Goal: Task Accomplishment & Management: Use online tool/utility

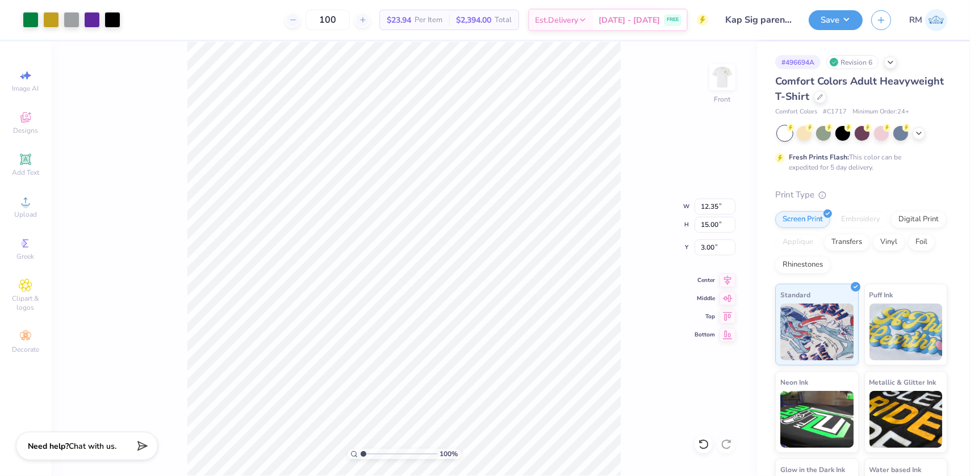
click at [851, 20] on button "Save" at bounding box center [836, 20] width 54 height 20
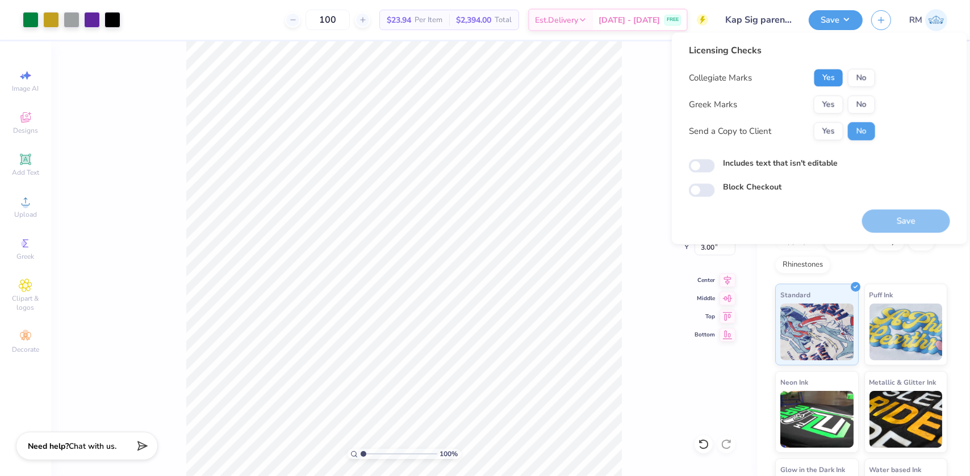
click at [823, 74] on button "Yes" at bounding box center [829, 78] width 30 height 18
click at [831, 97] on button "Yes" at bounding box center [829, 104] width 30 height 18
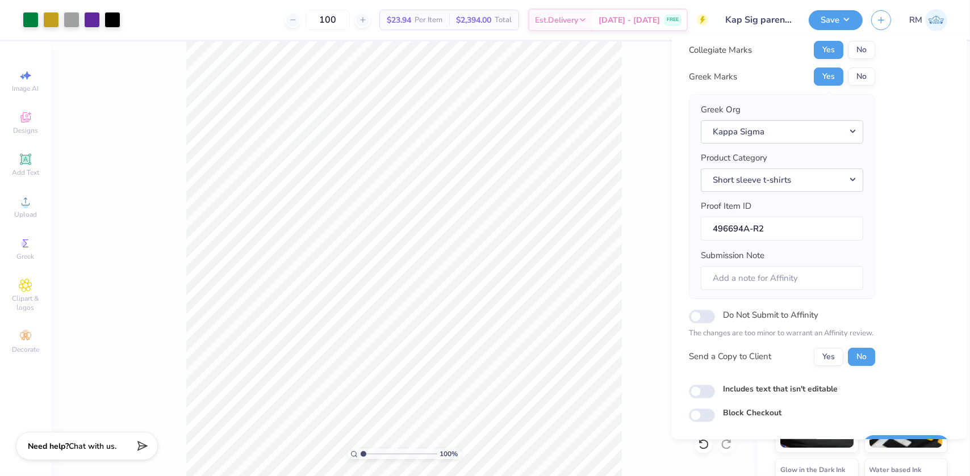
scroll to position [59, 0]
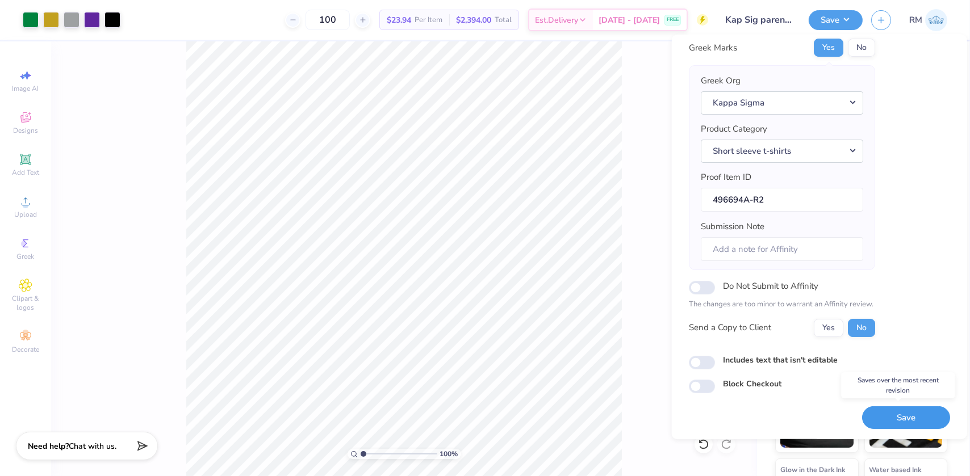
click at [894, 418] on button "Save" at bounding box center [906, 417] width 88 height 23
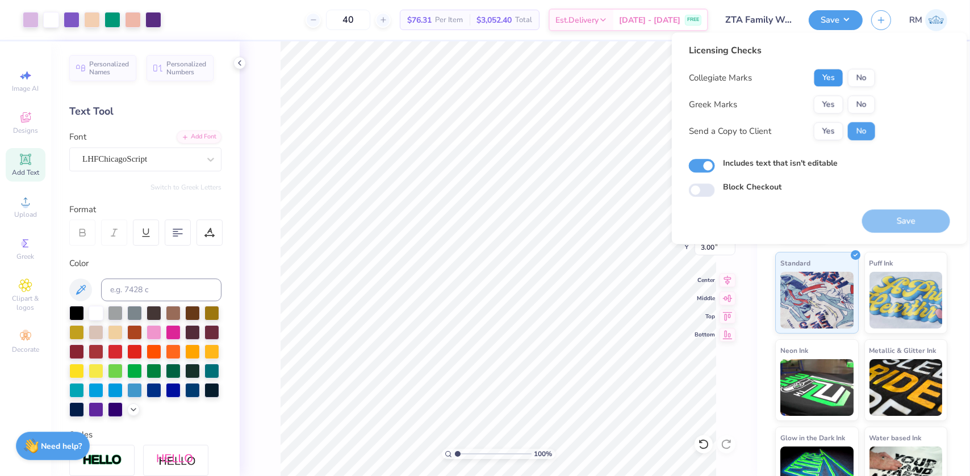
click at [830, 78] on button "Yes" at bounding box center [829, 78] width 30 height 18
click at [831, 105] on button "Yes" at bounding box center [829, 104] width 30 height 18
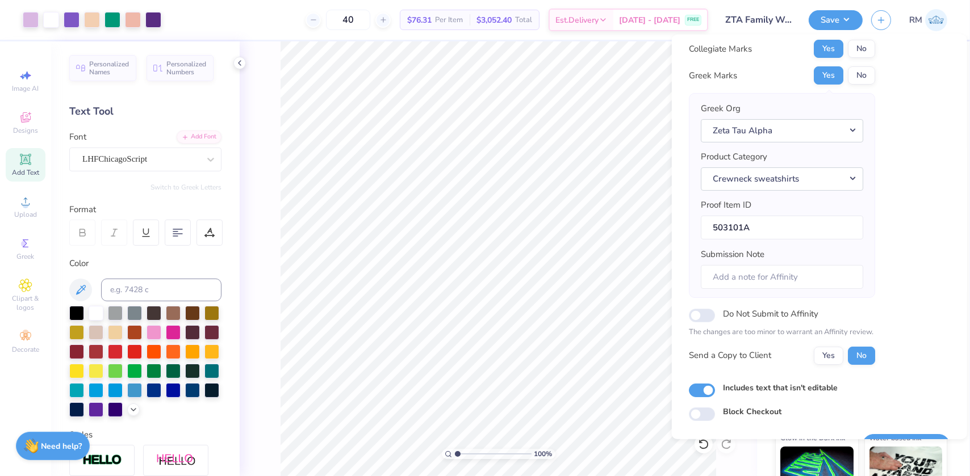
scroll to position [59, 0]
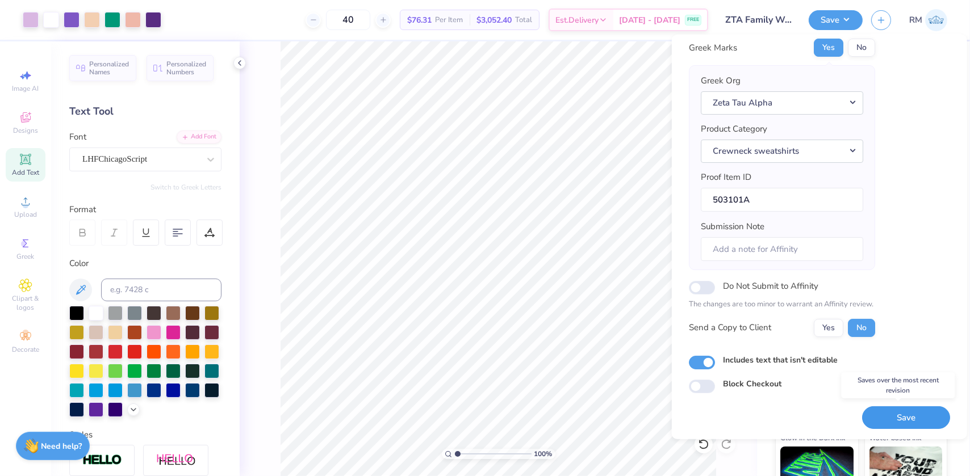
click at [903, 417] on button "Save" at bounding box center [906, 417] width 88 height 23
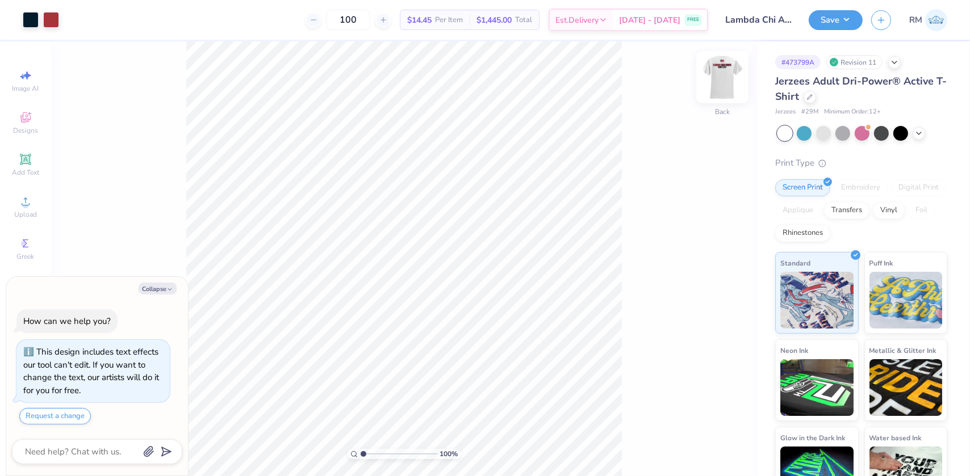
click at [724, 85] on img at bounding box center [721, 77] width 45 height 45
type textarea "x"
drag, startPoint x: 366, startPoint y: 454, endPoint x: 374, endPoint y: 453, distance: 8.0
click at [374, 453] on input "range" at bounding box center [399, 454] width 77 height 10
drag, startPoint x: 374, startPoint y: 454, endPoint x: 362, endPoint y: 454, distance: 12.5
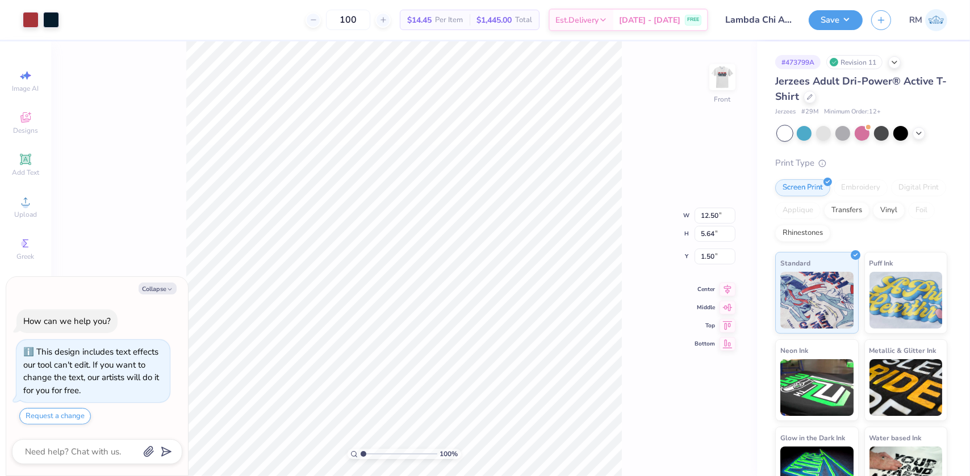
click at [362, 454] on input "range" at bounding box center [399, 454] width 77 height 10
drag, startPoint x: 364, startPoint y: 454, endPoint x: 372, endPoint y: 452, distance: 8.3
type input "2.18"
click at [372, 454] on input "range" at bounding box center [399, 454] width 77 height 10
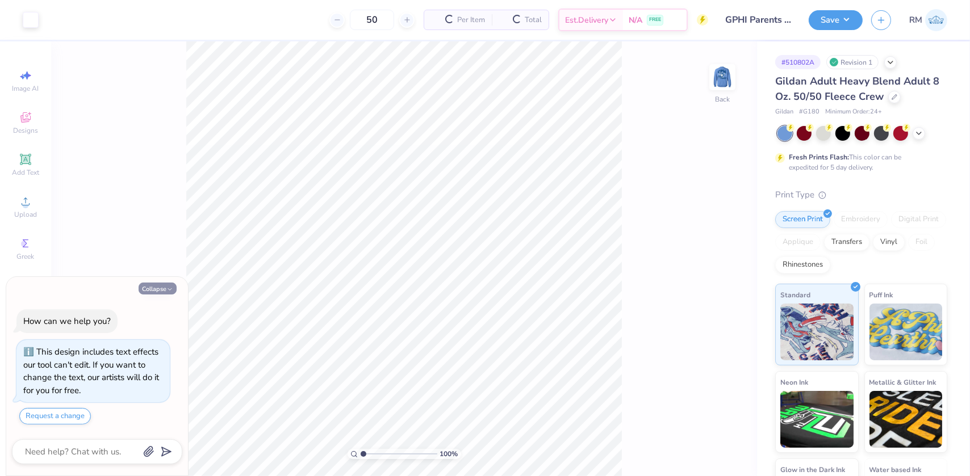
click at [148, 290] on button "Collapse" at bounding box center [158, 289] width 38 height 12
type textarea "x"
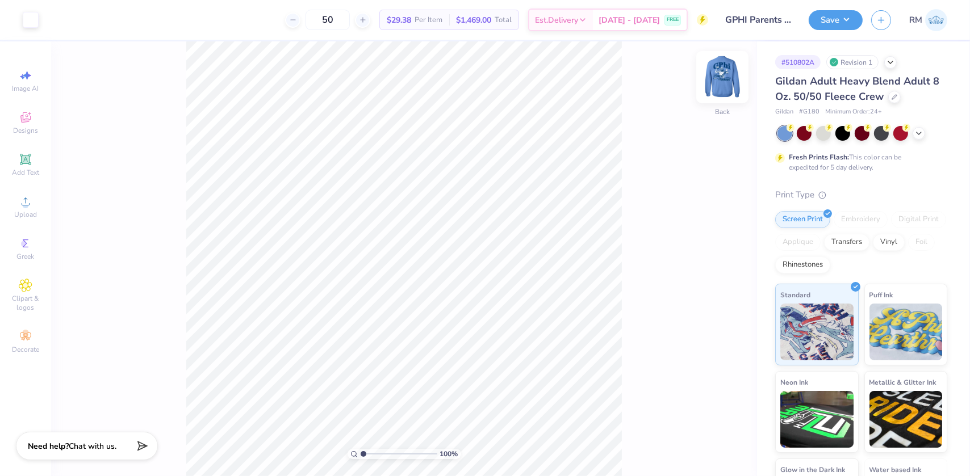
click at [719, 82] on img at bounding box center [721, 77] width 45 height 45
click at [23, 121] on icon at bounding box center [25, 118] width 9 height 7
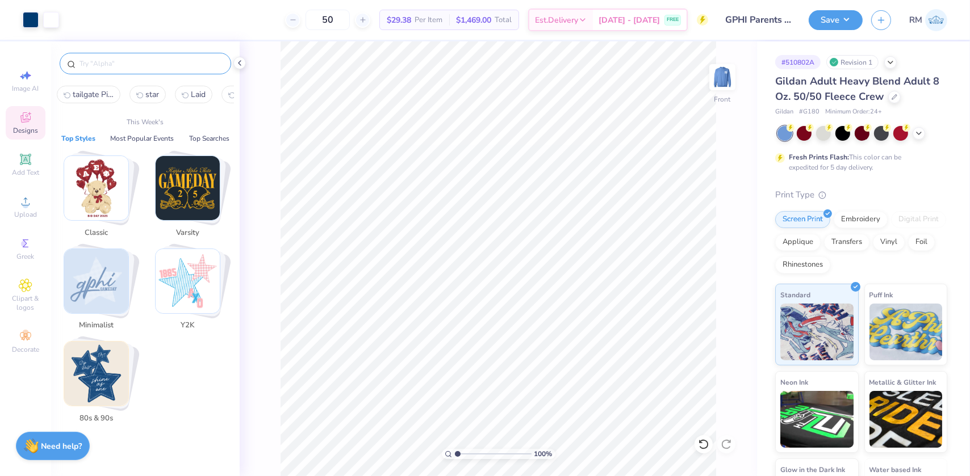
click at [119, 61] on input "text" at bounding box center [150, 63] width 145 height 11
paste input "Hand Drawn Football Athlete Sports Player"
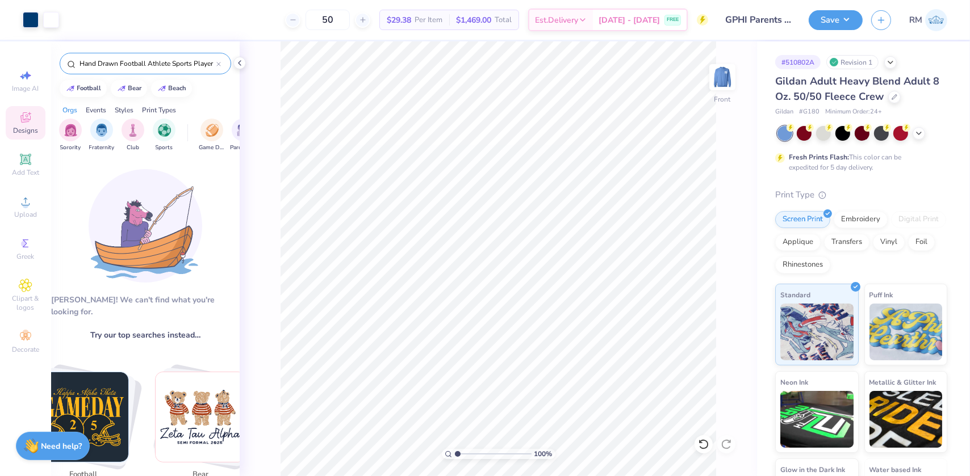
drag, startPoint x: 145, startPoint y: 60, endPoint x: 251, endPoint y: 64, distance: 105.7
click at [251, 64] on div "Art colors 50 $29.38 Per Item $1,469.00 Total Est. Delivery Sep 7 - 10 FREE Des…" at bounding box center [485, 238] width 970 height 476
drag, startPoint x: 161, startPoint y: 68, endPoint x: 120, endPoint y: 68, distance: 41.4
click at [120, 68] on input "Hand Drawn Football" at bounding box center [147, 63] width 138 height 11
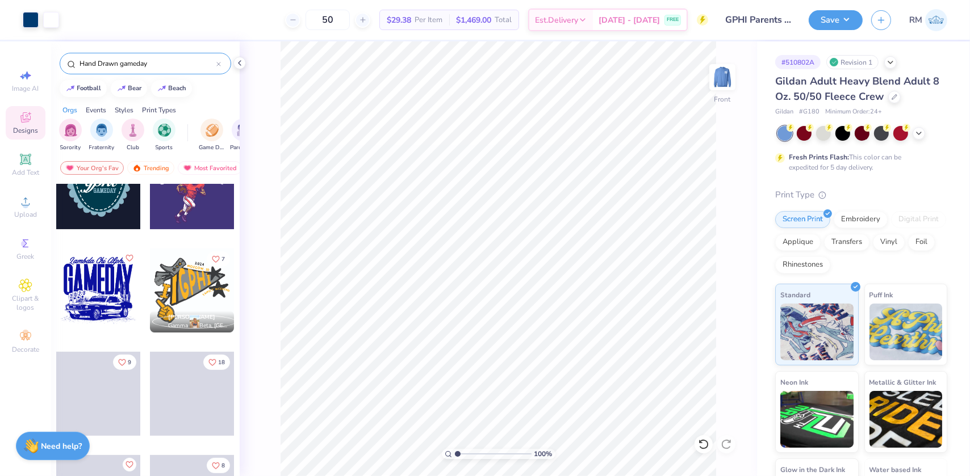
scroll to position [671, 0]
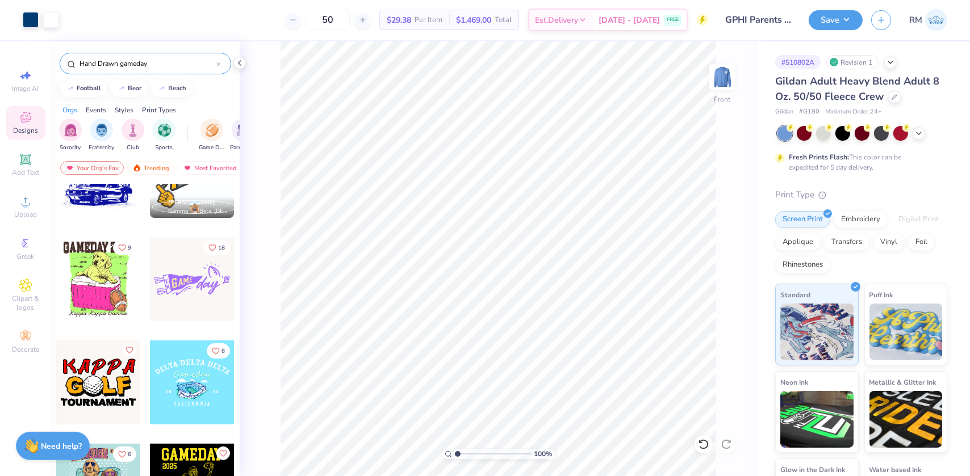
type input "Hand Drawn gameday"
click at [25, 156] on icon at bounding box center [25, 159] width 9 height 9
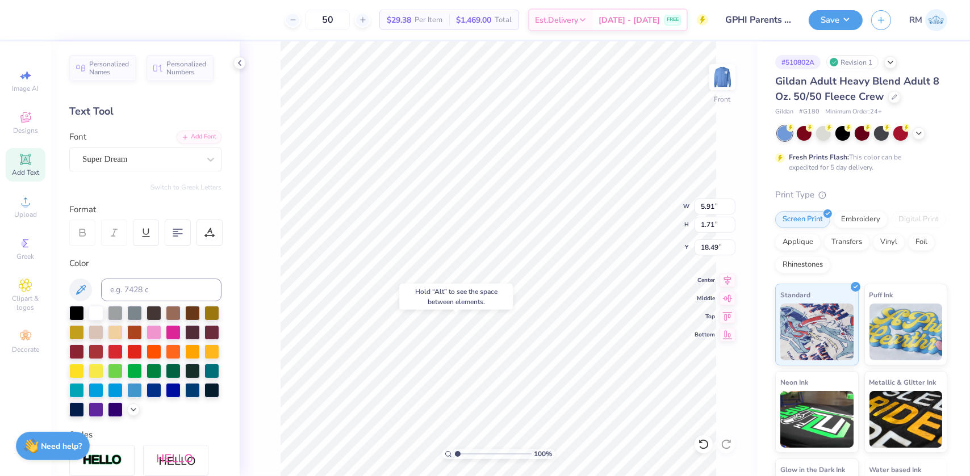
type input "18.49"
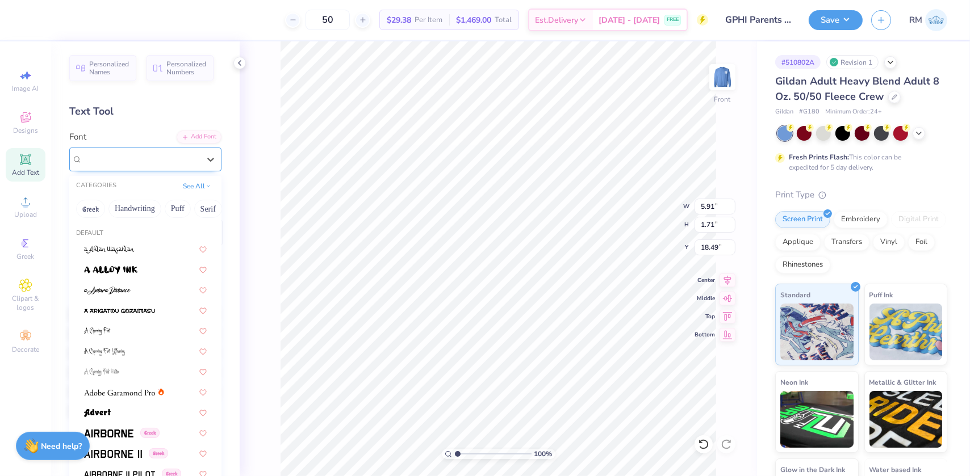
click at [118, 160] on div "Super Dream" at bounding box center [140, 159] width 119 height 18
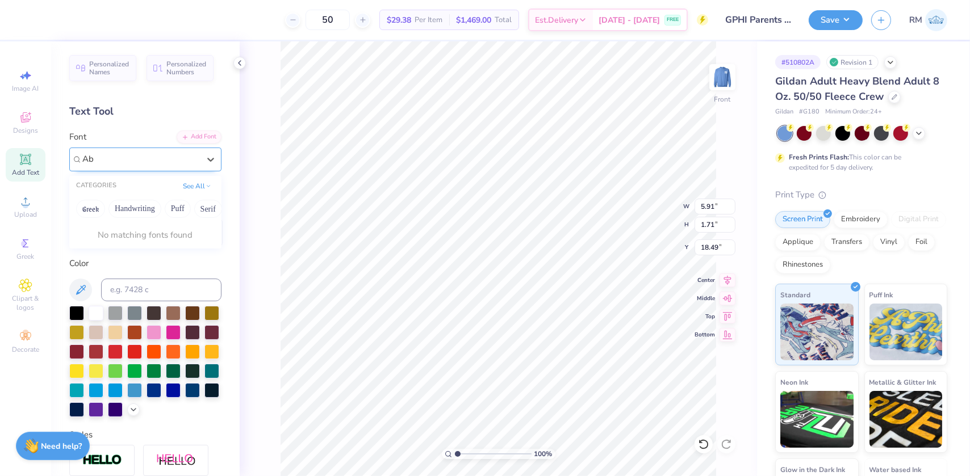
type input "A"
click at [193, 138] on div "Add Font" at bounding box center [199, 135] width 45 height 13
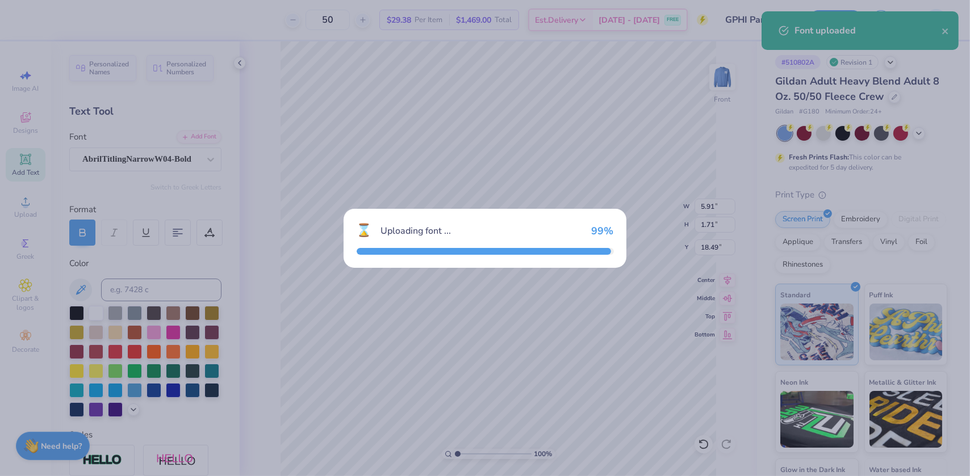
type input "6.01"
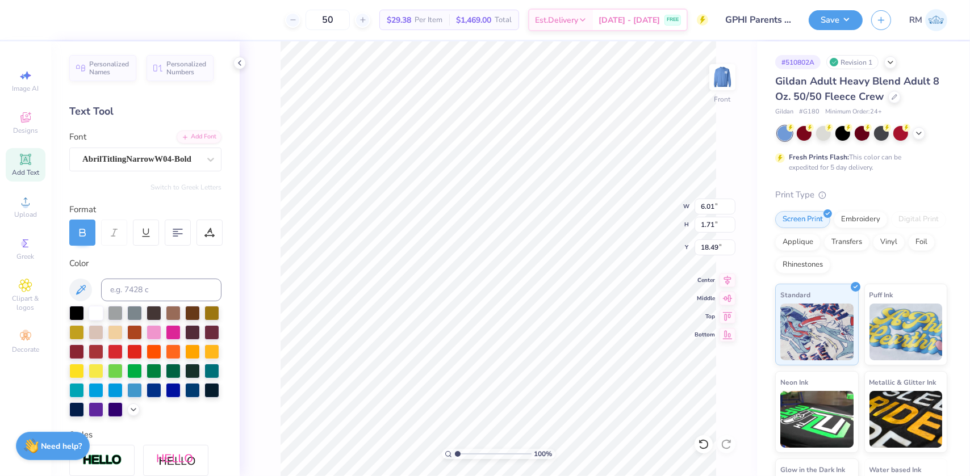
type textarea "GPHI"
click at [83, 291] on icon at bounding box center [81, 290] width 14 height 14
type input "5.59"
type input "1.76"
type input "18.46"
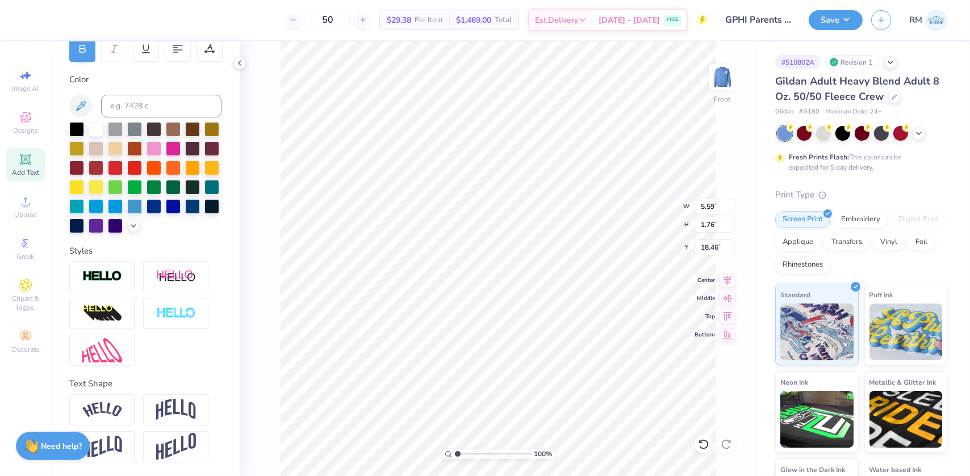
scroll to position [202, 0]
click at [174, 408] on img at bounding box center [176, 410] width 40 height 22
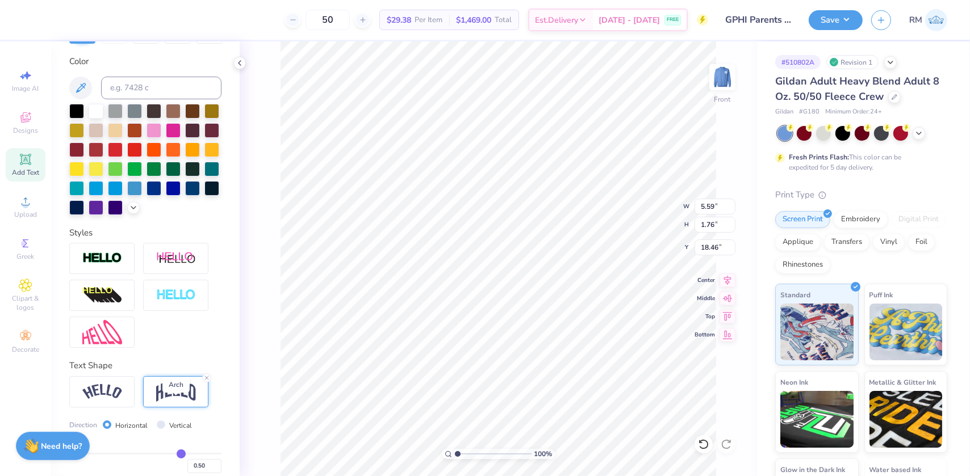
type input "2.85"
type input "17.92"
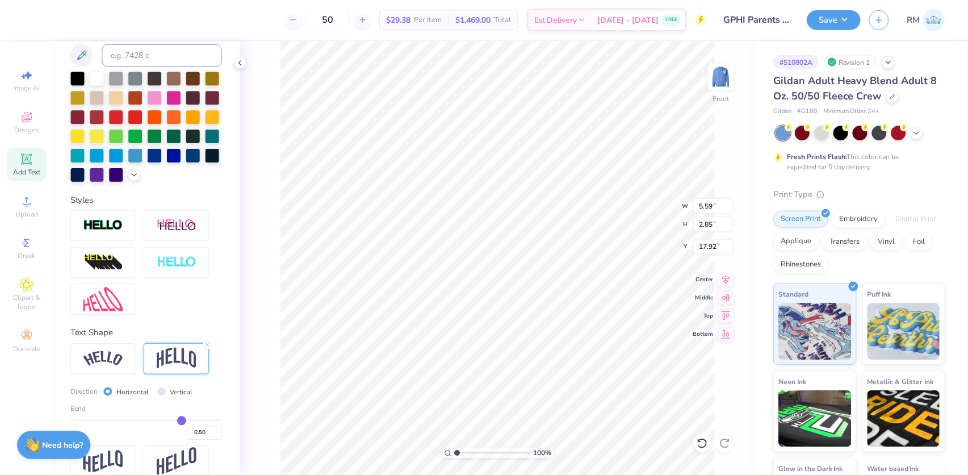
scroll to position [268, 0]
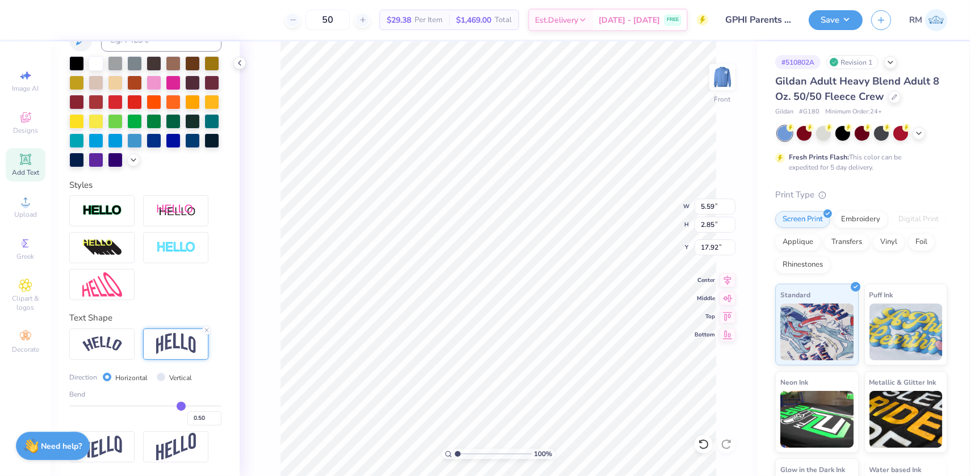
type input "0.48"
type input "0.47"
type input "0.46"
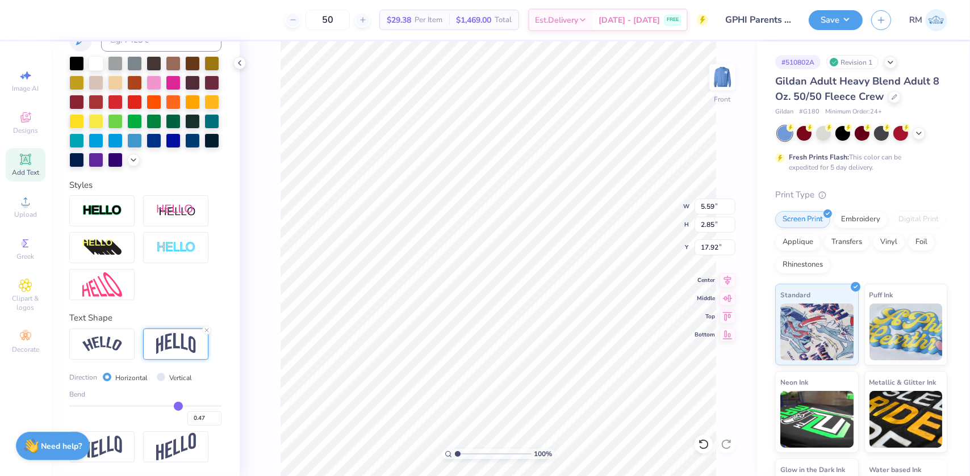
type input "0.46"
type input "0.45"
type input "0.43"
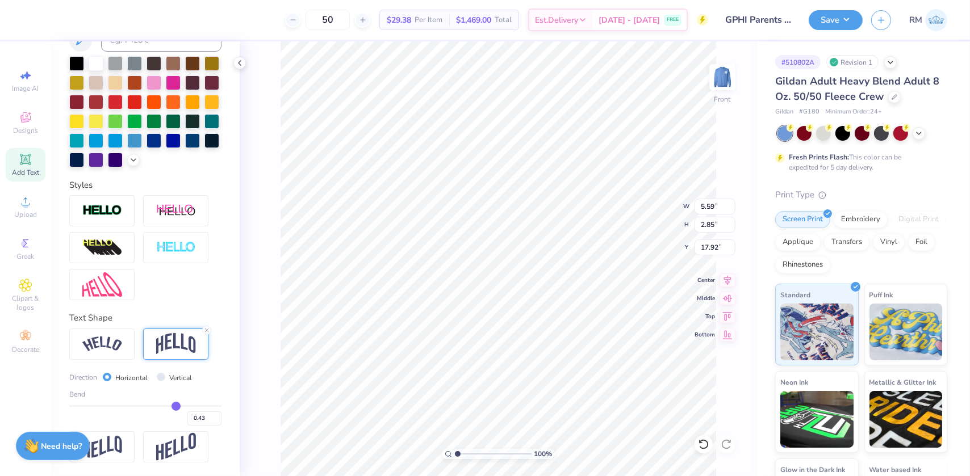
type input "0.41"
type input "0.4"
type input "0.40"
type input "0.39"
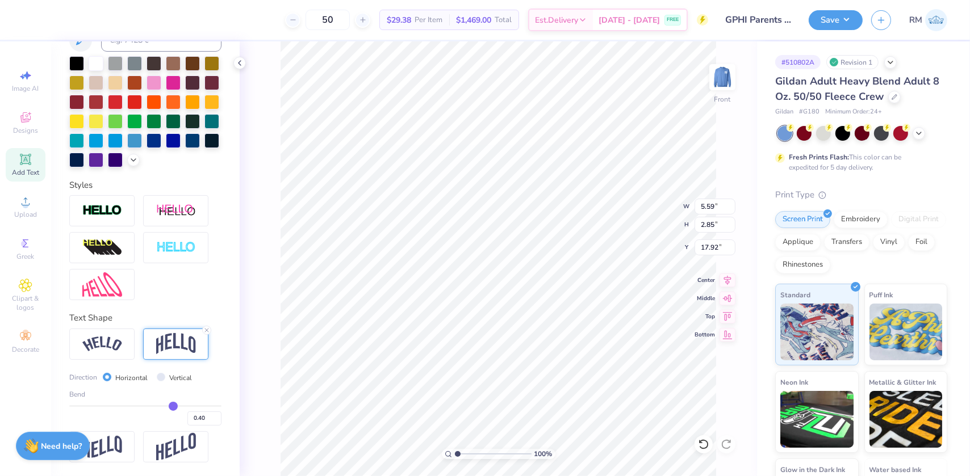
type input "0.39"
type input "0.38"
drag, startPoint x: 174, startPoint y: 405, endPoint x: 167, endPoint y: 406, distance: 6.9
type input "0.38"
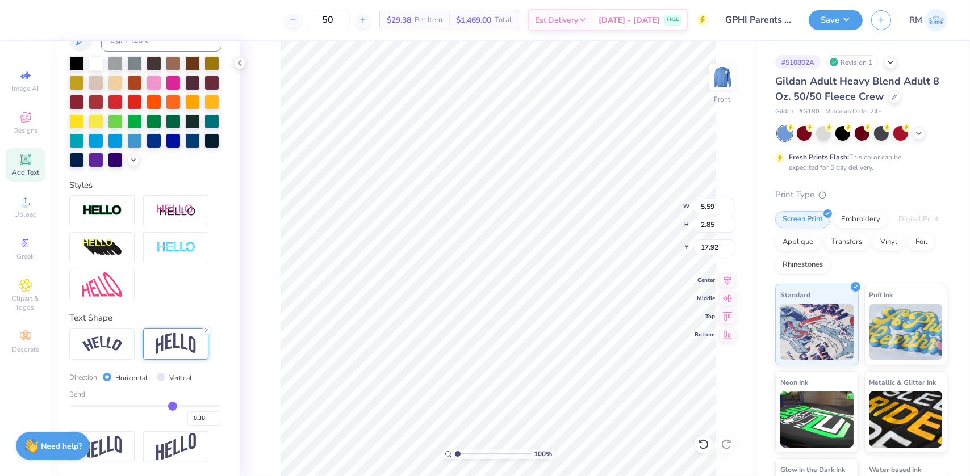
click at [167, 406] on input "range" at bounding box center [145, 406] width 152 height 2
type input "2.56"
type input "18.06"
type input "0.39"
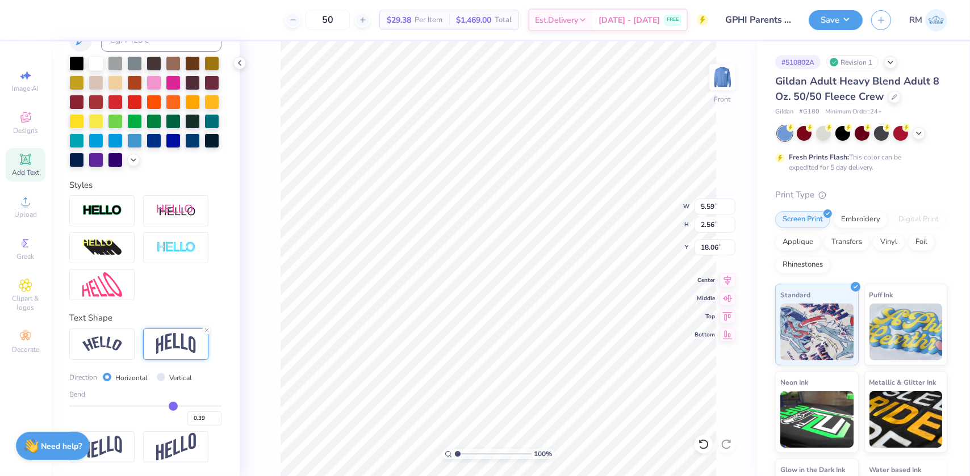
type input "0.4"
type input "0.40"
type input "0.41"
type input "0.4"
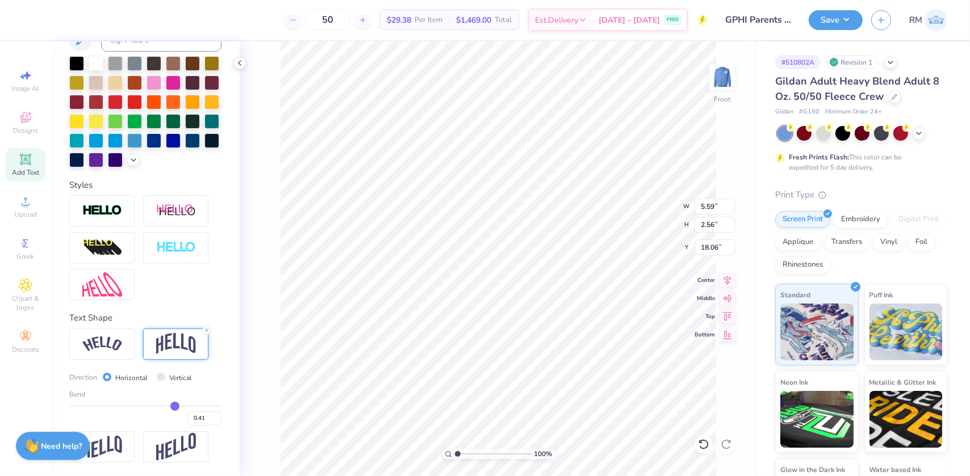
type input "0.40"
type input "0.39"
type input "0.37"
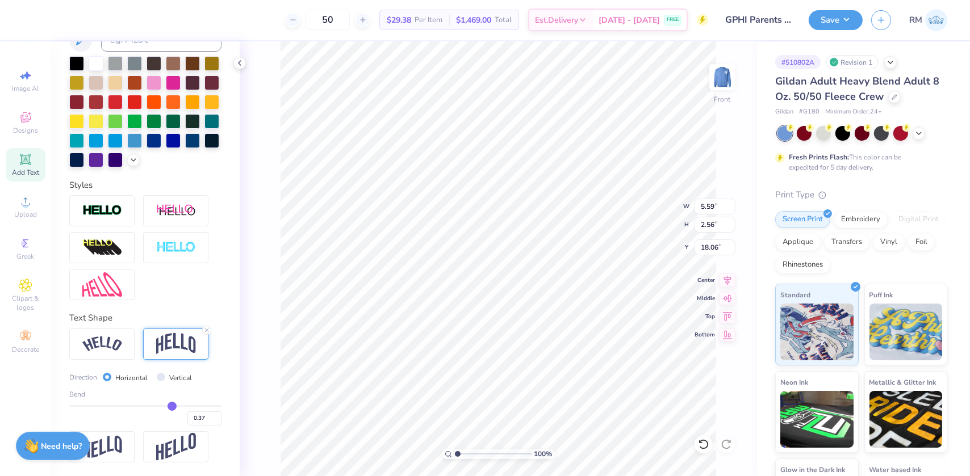
type input "0.36"
type input "0.37"
type input "0.38"
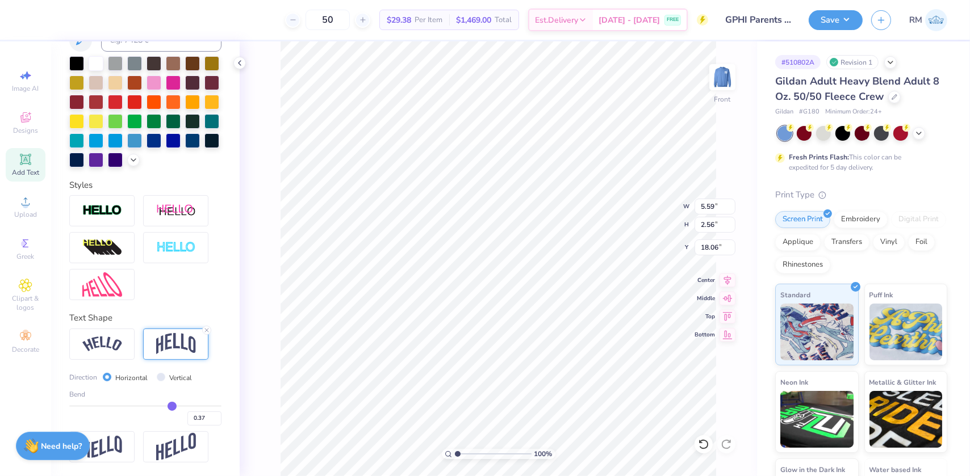
type input "0.38"
type input "0.39"
click at [167, 406] on input "range" at bounding box center [145, 406] width 152 height 2
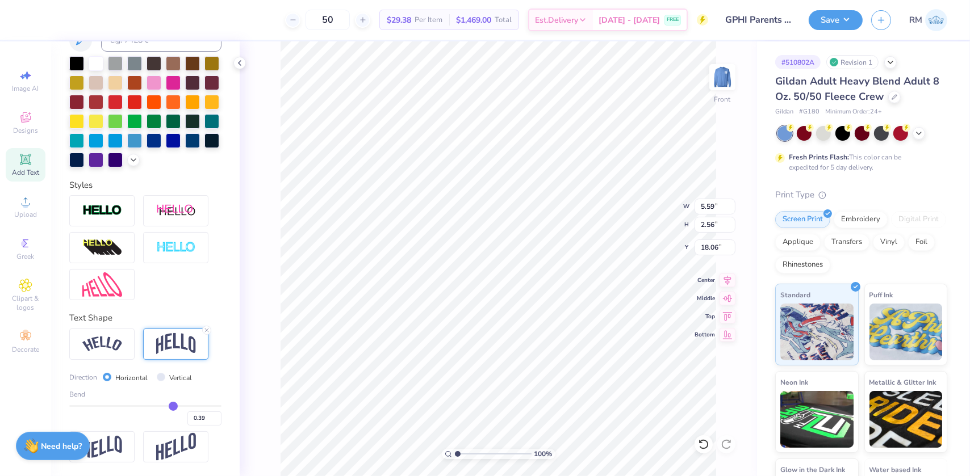
type input "2.58"
type input "18.05"
click at [543, 328] on li "Group" at bounding box center [559, 329] width 89 height 22
type input "5.59"
type input "2.58"
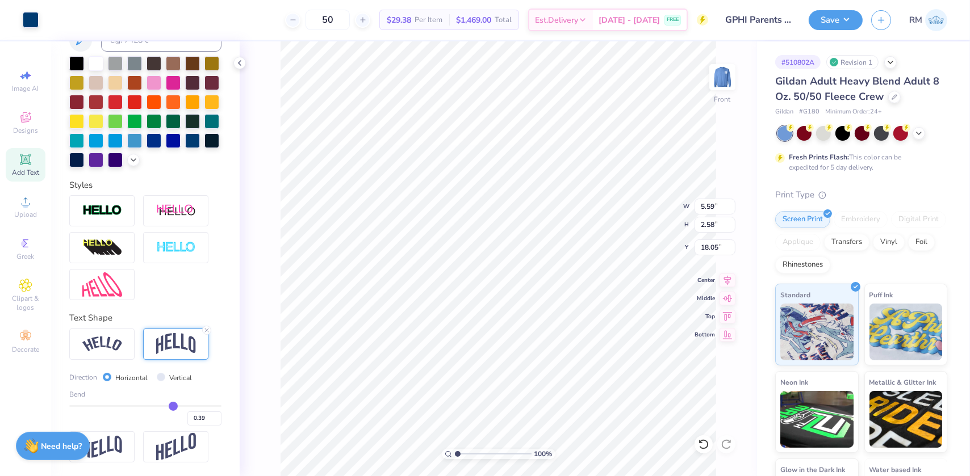
type input "18.05"
click at [705, 206] on input "5.59" at bounding box center [714, 207] width 41 height 16
type input "12.00"
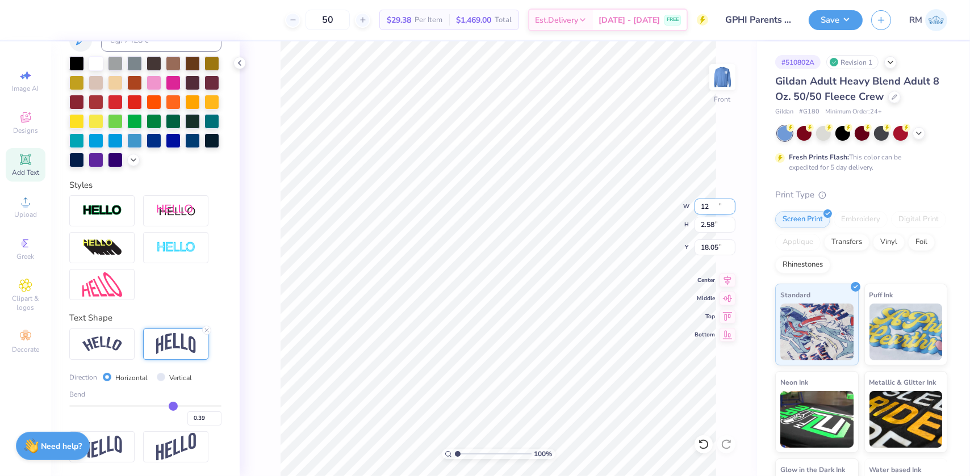
type input "5.53"
type input "20.47"
type input "12.02"
type input "5.42"
type input "3.00"
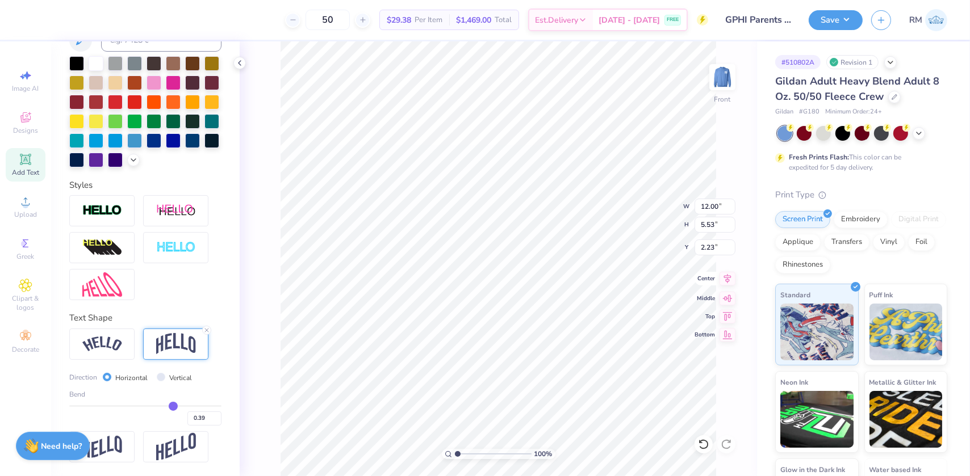
click at [731, 282] on icon at bounding box center [727, 279] width 16 height 14
click at [722, 274] on icon at bounding box center [727, 279] width 16 height 14
type input "3.00"
click at [583, 449] on li "Send to Back" at bounding box center [589, 450] width 89 height 22
click at [541, 342] on li "Group" at bounding box center [564, 352] width 89 height 22
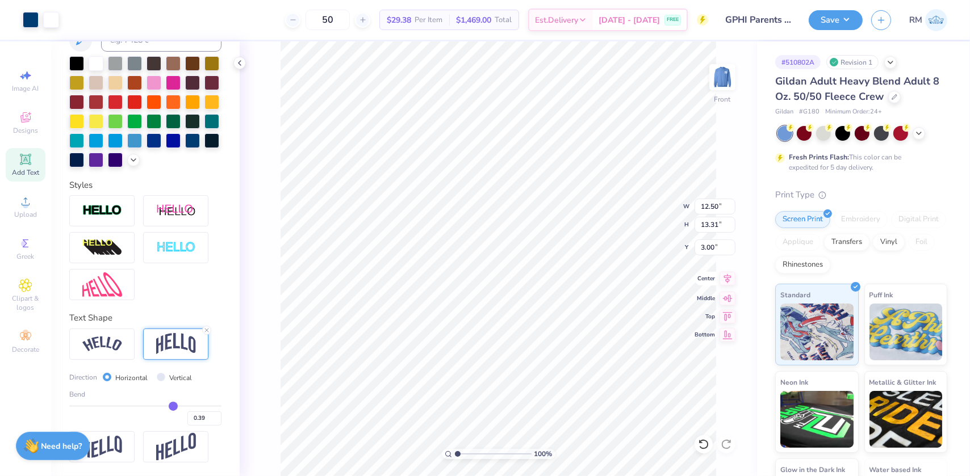
click at [727, 277] on icon at bounding box center [727, 279] width 16 height 14
type input "20.24"
type input "19.30"
type input "-8.99"
type input "14.61"
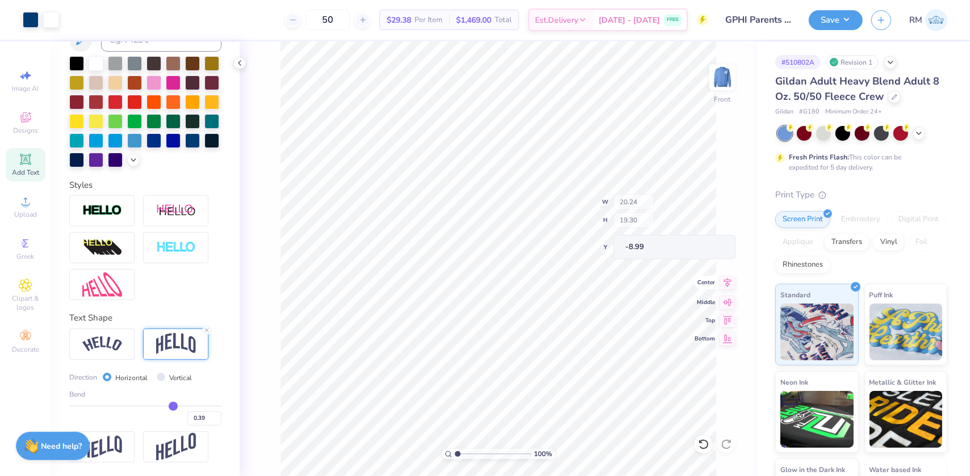
type input "13.93"
type input "0.53"
click at [699, 437] on div "100 % Front W 14.61 14.61 " H 13.93 13.93 " Y 0.53 0.53 " Center Middle Top Bot…" at bounding box center [498, 258] width 517 height 435
click at [699, 441] on icon at bounding box center [700, 442] width 2 height 2
click at [705, 445] on icon at bounding box center [703, 444] width 11 height 11
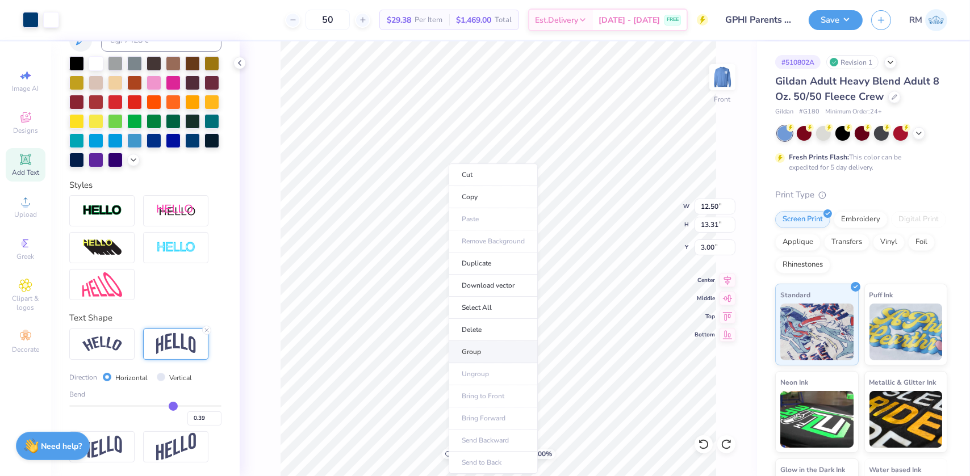
click at [480, 347] on li "Group" at bounding box center [493, 352] width 89 height 22
click at [729, 274] on icon at bounding box center [727, 279] width 16 height 14
click at [721, 75] on img at bounding box center [721, 77] width 45 height 45
